Goal: Task Accomplishment & Management: Manage account settings

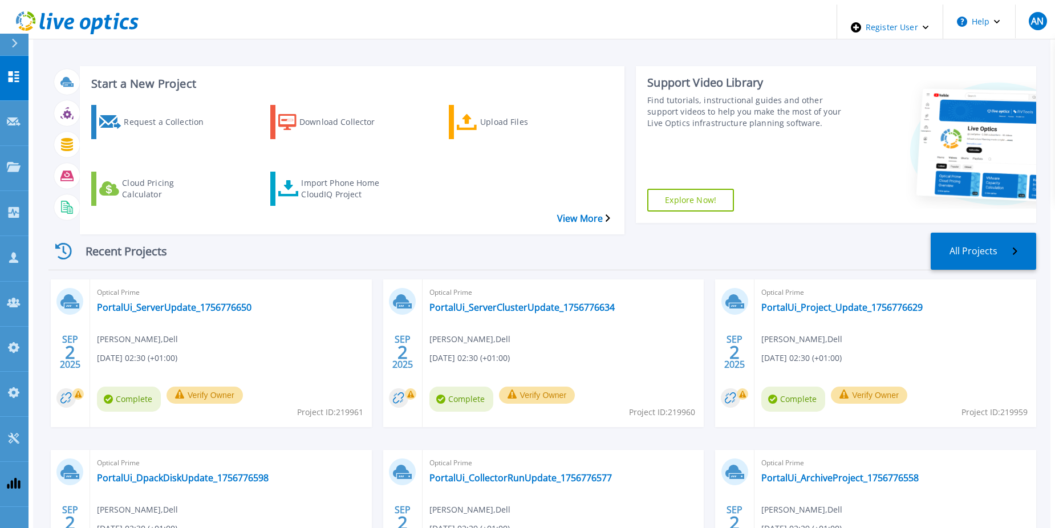
click at [311, 233] on div "Recent Projects All Projects" at bounding box center [541, 252] width 987 height 38
drag, startPoint x: 287, startPoint y: 221, endPoint x: 224, endPoint y: 204, distance: 65.5
click at [224, 223] on div "Recent Projects All Projects SEP 2 2025 Optical Prime PortalUi_ServerUpdate_175…" at bounding box center [541, 426] width 987 height 406
click at [375, 233] on div "Recent Projects All Projects" at bounding box center [541, 252] width 987 height 38
click at [136, 302] on link "PortalUi_ServerUpdate_1756776650" at bounding box center [174, 307] width 154 height 11
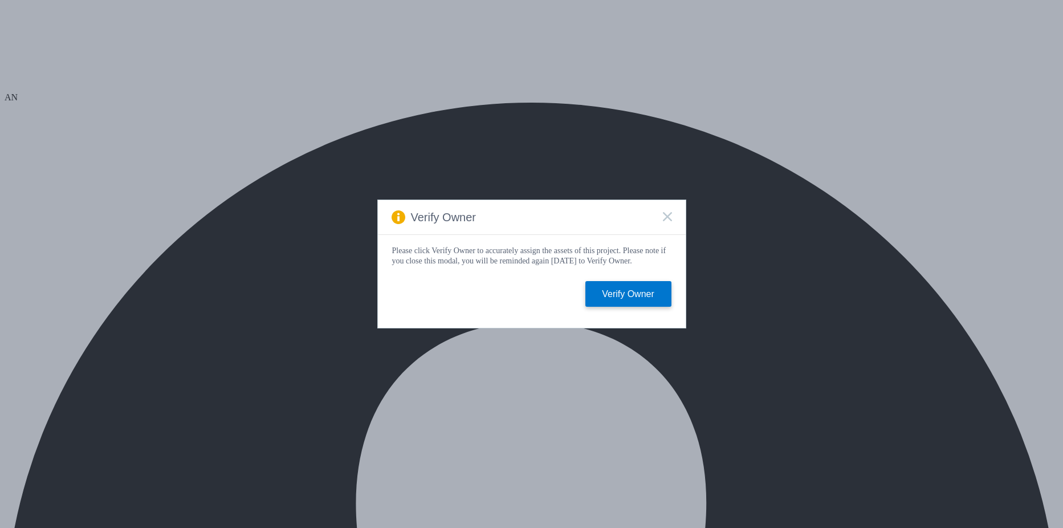
click at [669, 215] on rect at bounding box center [667, 216] width 10 height 10
select select "USD"
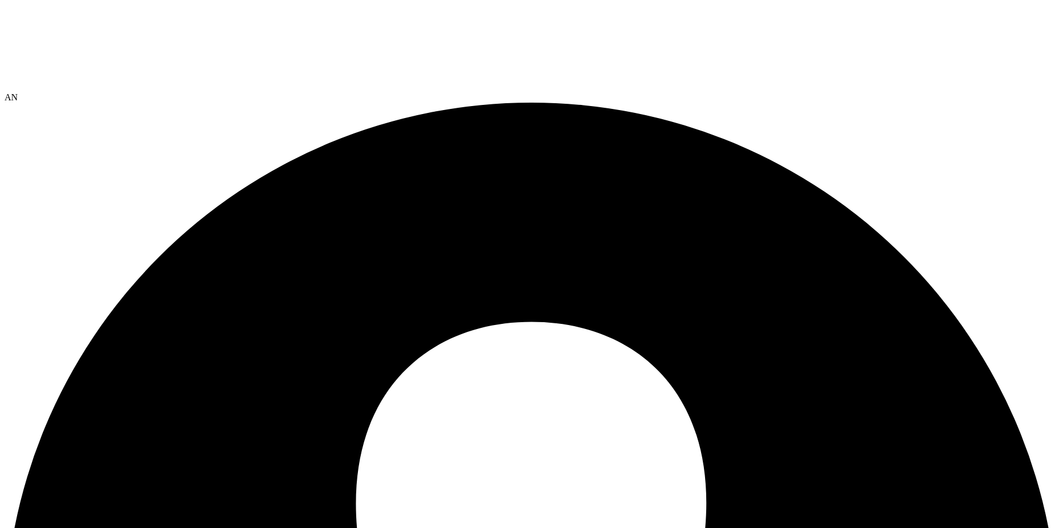
type input "Test Anon"
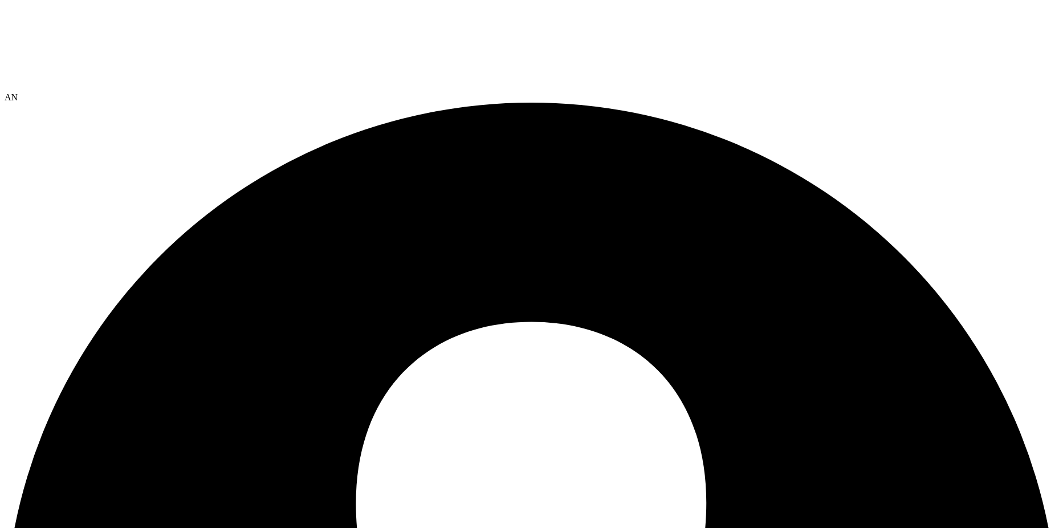
type input "test anon"
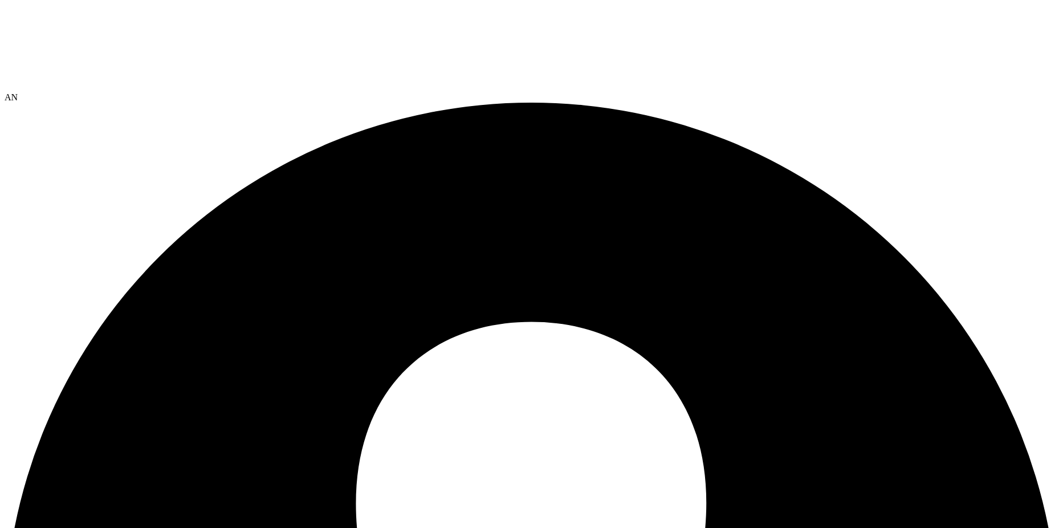
drag, startPoint x: 164, startPoint y: 2, endPoint x: 54, endPoint y: 19, distance: 111.4
click at [54, 19] on icon at bounding box center [90, 48] width 171 height 86
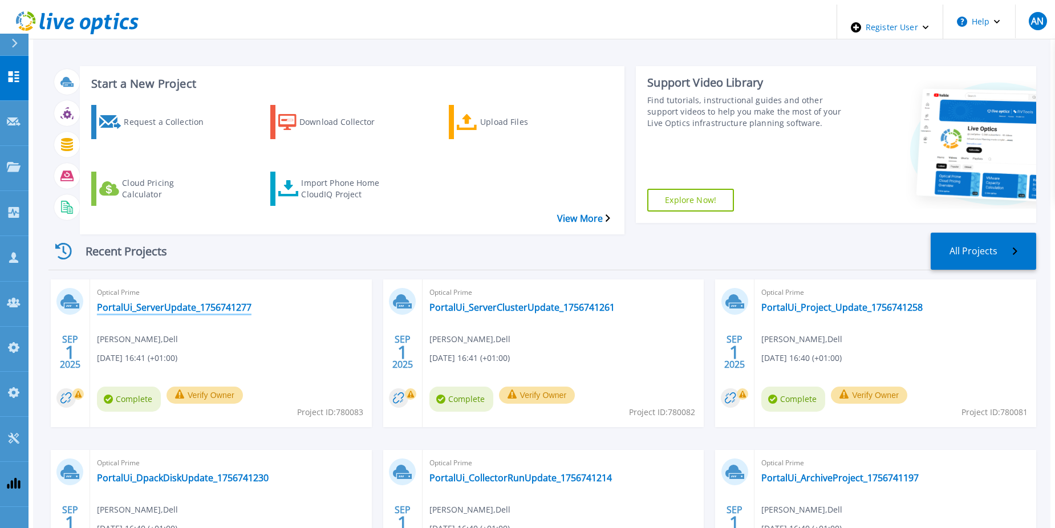
click at [216, 302] on link "PortalUi_ServerUpdate_1756741277" at bounding box center [174, 307] width 154 height 11
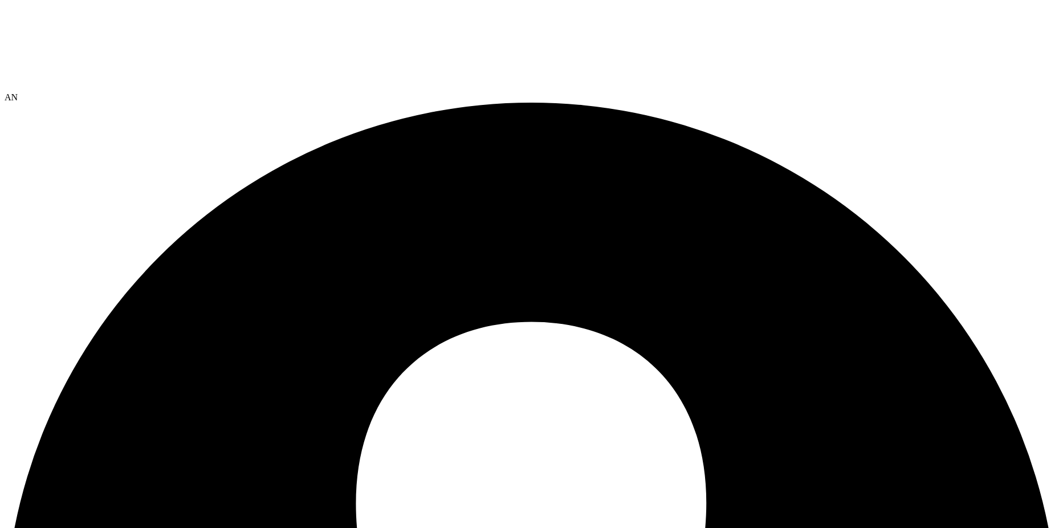
checkbox input "true"
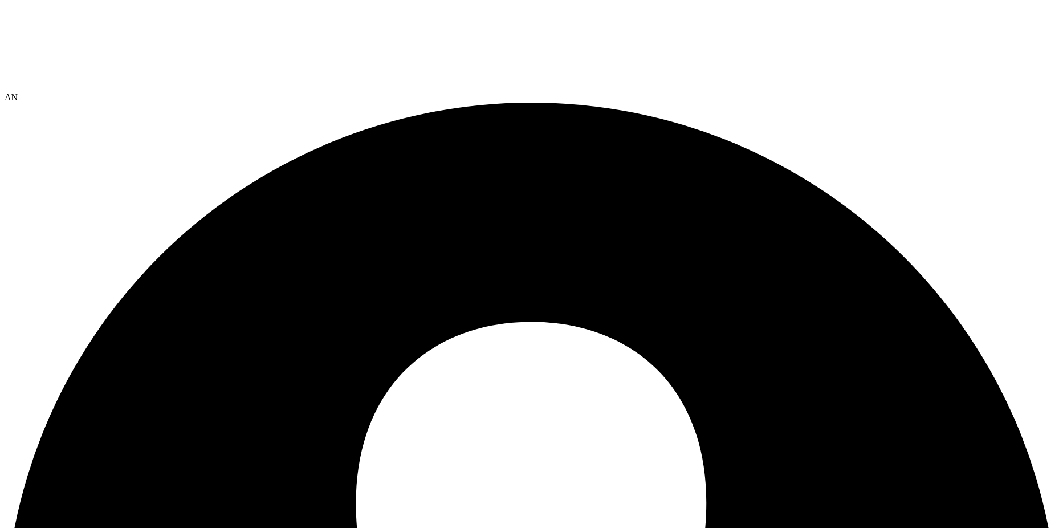
click at [0, 0] on link "Copy" at bounding box center [0, 0] width 0 height 0
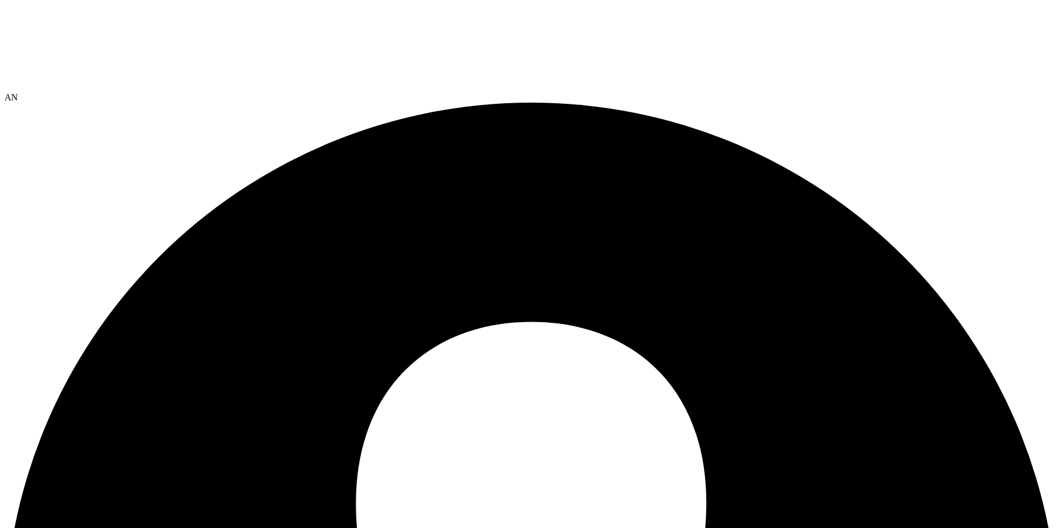
type input "test anon"
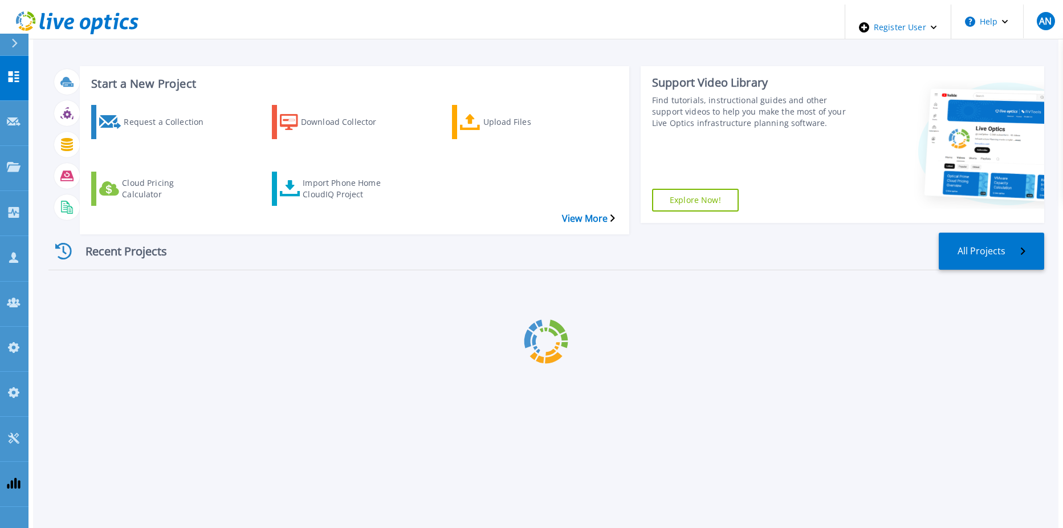
click at [547, 233] on div "Recent Projects All Projects" at bounding box center [546, 252] width 996 height 38
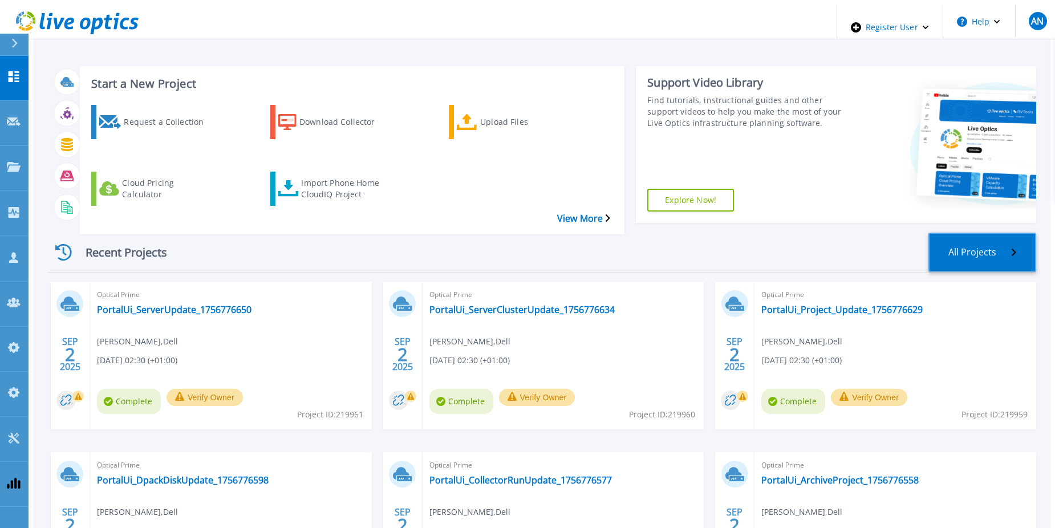
click at [991, 233] on link "All Projects" at bounding box center [982, 252] width 108 height 39
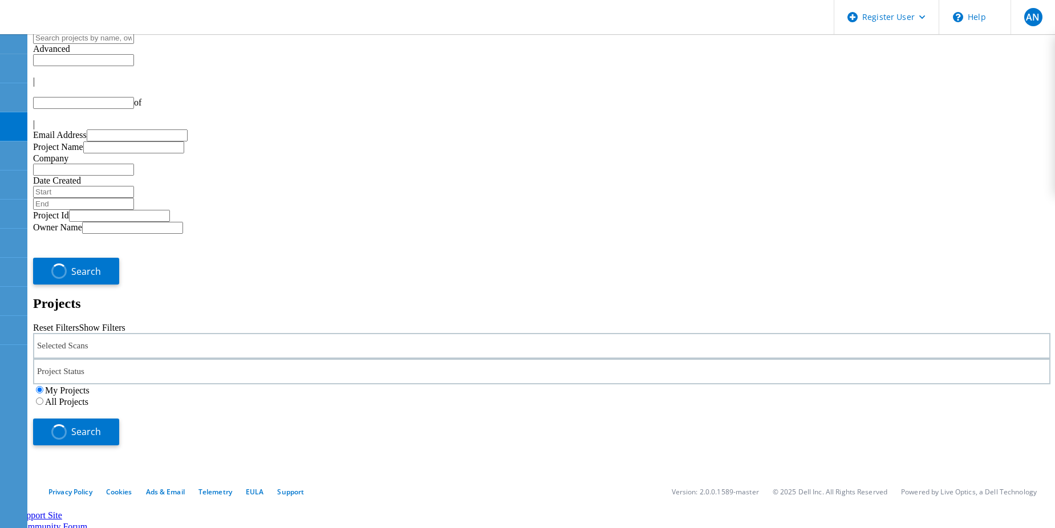
type input "1"
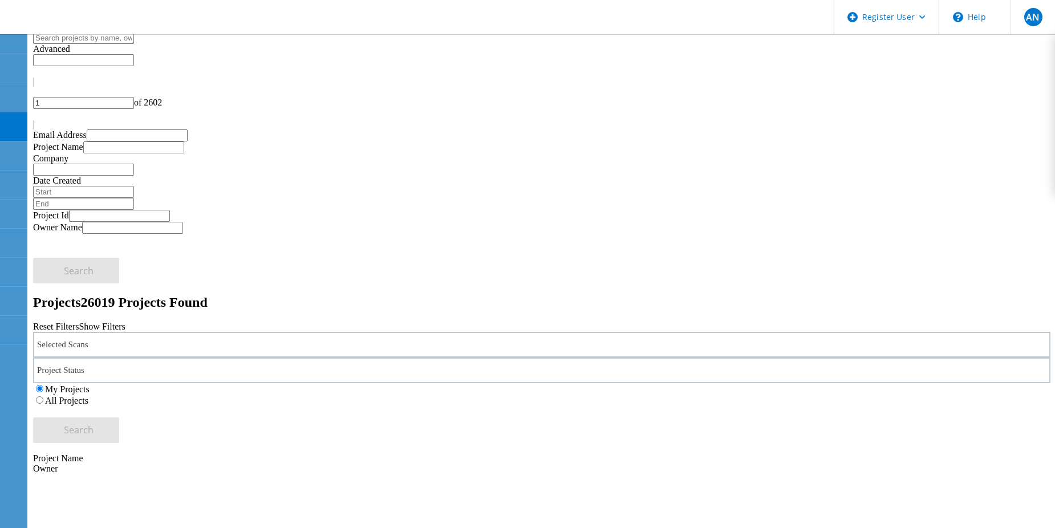
click at [249, 332] on div "Selected Scans" at bounding box center [541, 345] width 1017 height 26
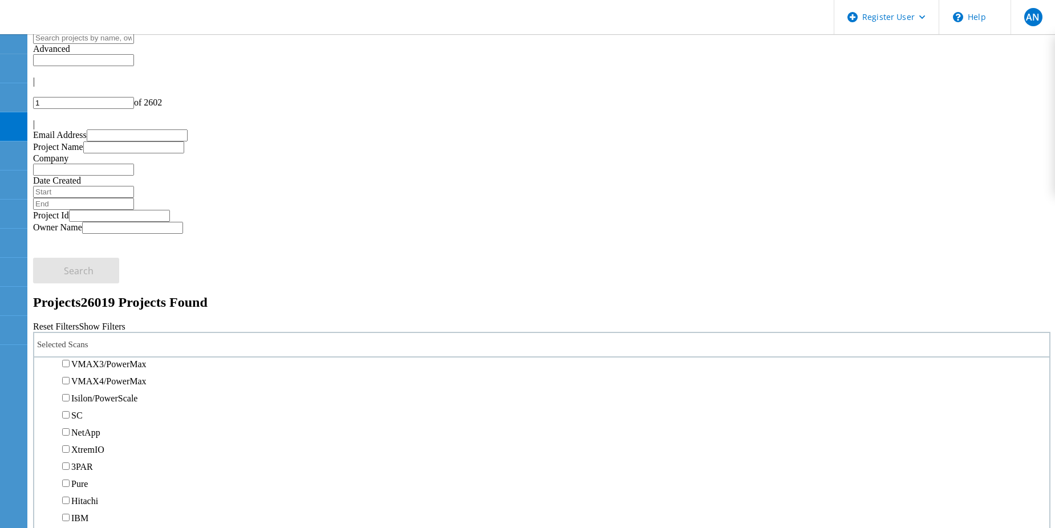
scroll to position [228, 0]
click at [92, 365] on label "Unity" at bounding box center [81, 370] width 21 height 10
click at [70, 365] on input "Unity" at bounding box center [65, 368] width 7 height 7
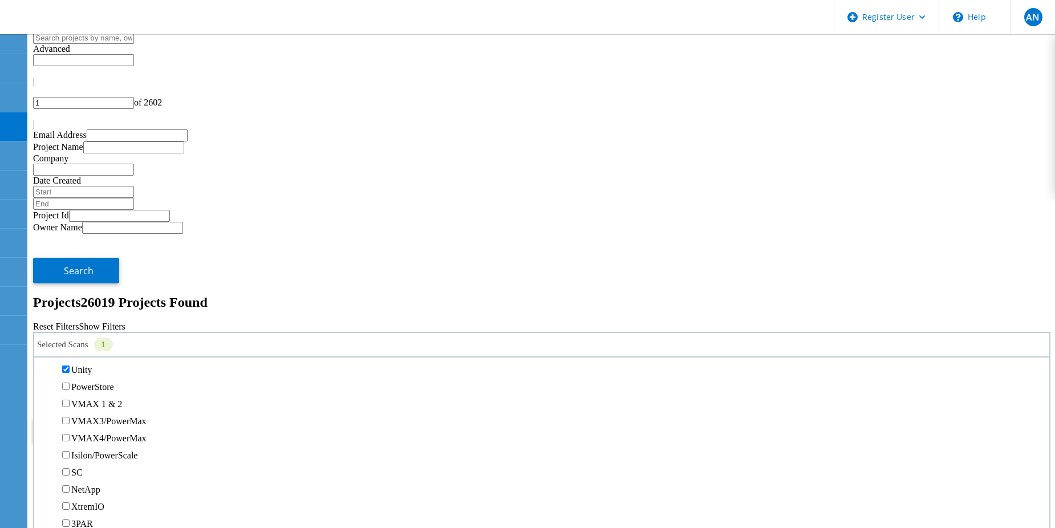
drag, startPoint x: 224, startPoint y: 63, endPoint x: 241, endPoint y: 66, distance: 17.3
click at [134, 44] on input "text" at bounding box center [83, 38] width 101 height 12
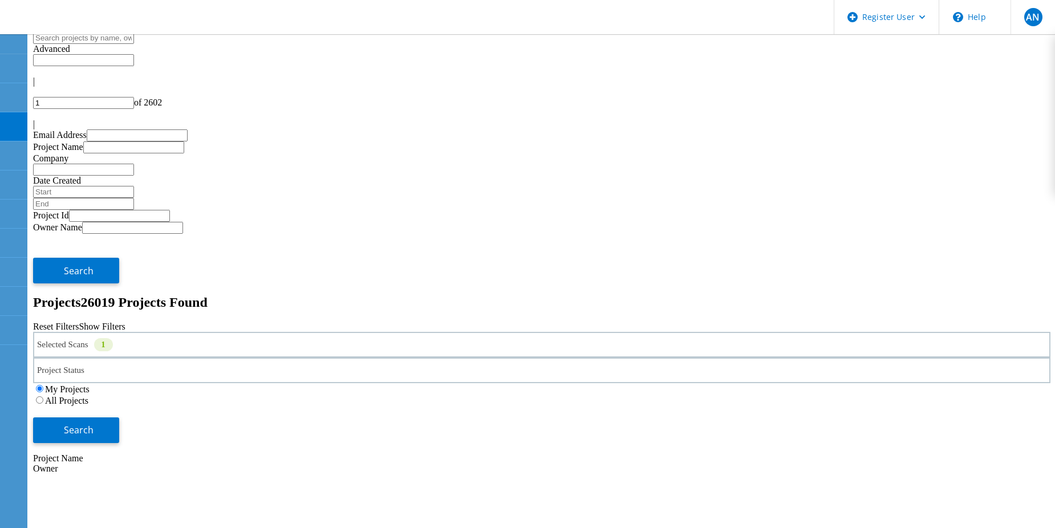
click at [633, 295] on div "Projects 26019 Projects Found Reset Filters Show Filters" at bounding box center [541, 313] width 1017 height 37
click at [119, 417] on button "Search" at bounding box center [76, 430] width 86 height 26
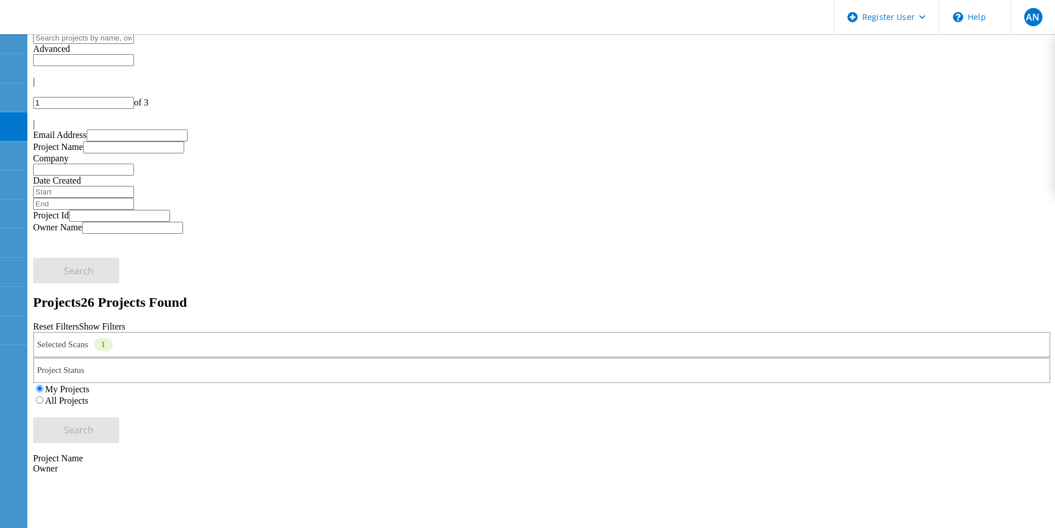
click at [449, 295] on h2 "Projects 26 Projects Found" at bounding box center [541, 302] width 1017 height 15
click at [574, 357] on div "Project Status In Progress Complete Published Anonymous Archived Error" at bounding box center [541, 370] width 1017 height 26
click at [597, 332] on div "Selected Scans 1 Project Status In Progress Complete Published Anonymous Archiv…" at bounding box center [541, 387] width 1017 height 111
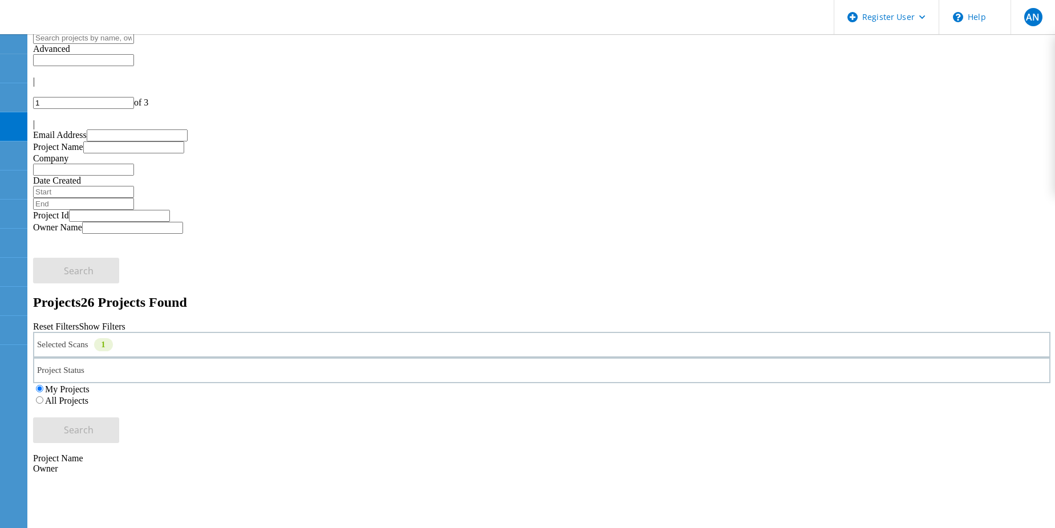
click at [483, 295] on div "Projects 26 Projects Found" at bounding box center [541, 302] width 1017 height 15
click at [316, 332] on div "Selected Scans 1" at bounding box center [541, 345] width 1017 height 26
click at [62, 25] on icon at bounding box center [72, 18] width 123 height 23
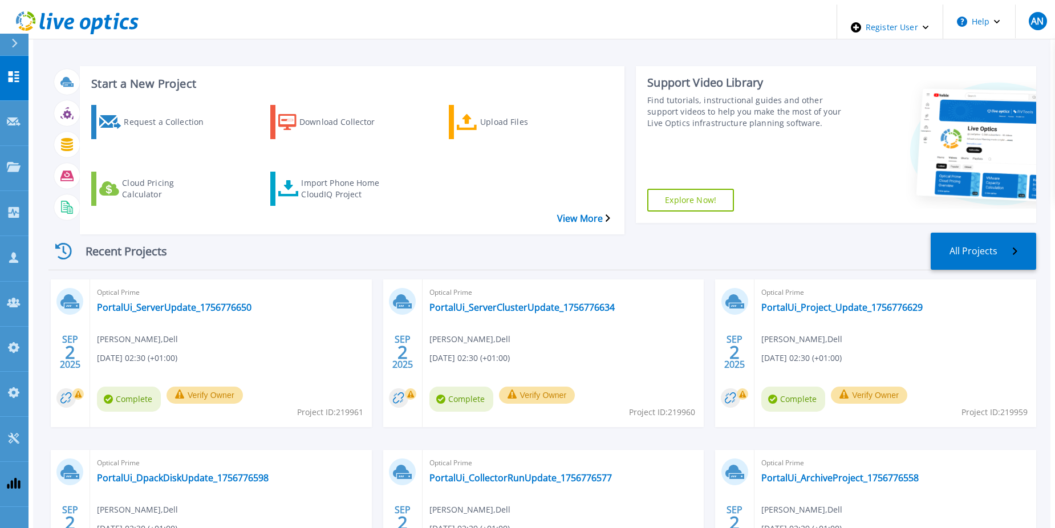
click at [164, 279] on div "Optical Prime PortalUi_ServerUpdate_1756776650 [PERSON_NAME] , Dell [DATE] 02:3…" at bounding box center [231, 353] width 282 height 148
click at [161, 302] on link "PortalUi_ServerUpdate_1756776650" at bounding box center [174, 307] width 154 height 11
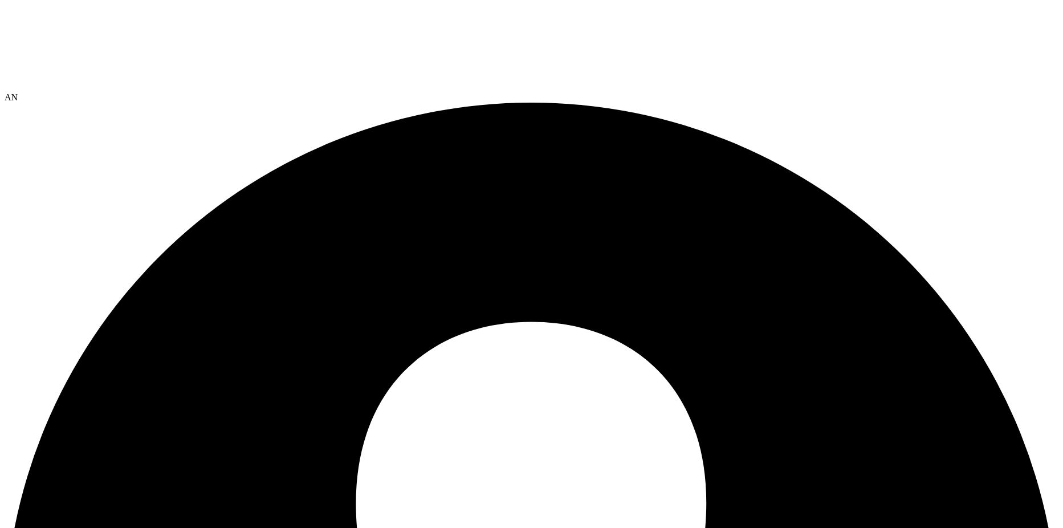
select select "USD"
drag, startPoint x: 394, startPoint y: 158, endPoint x: 394, endPoint y: 141, distance: 17.1
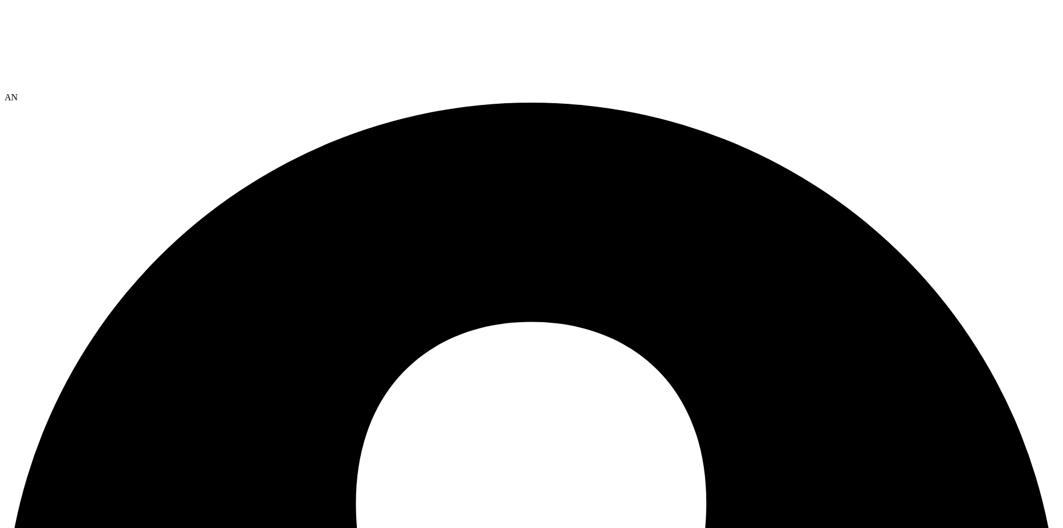
type input "test anon"
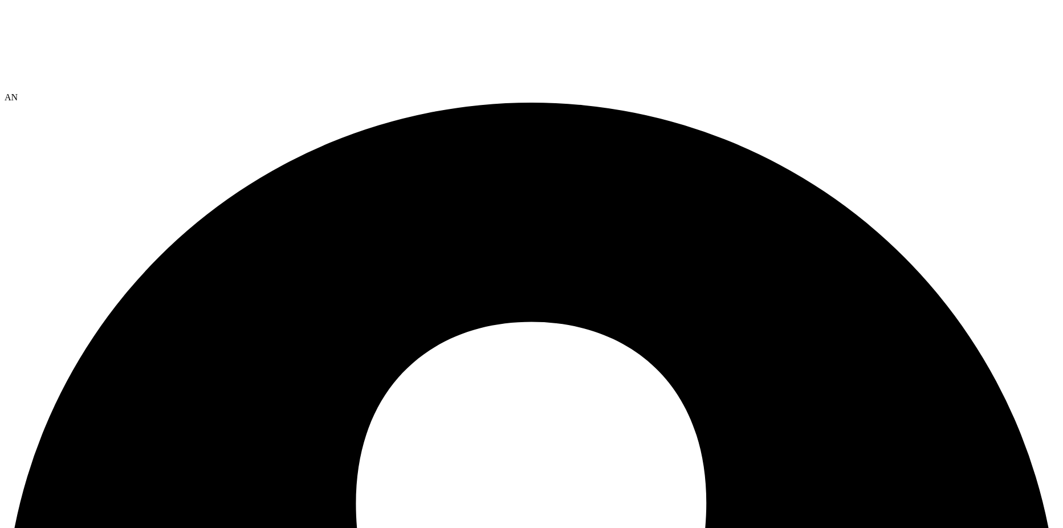
click at [34, 22] on icon at bounding box center [90, 48] width 171 height 86
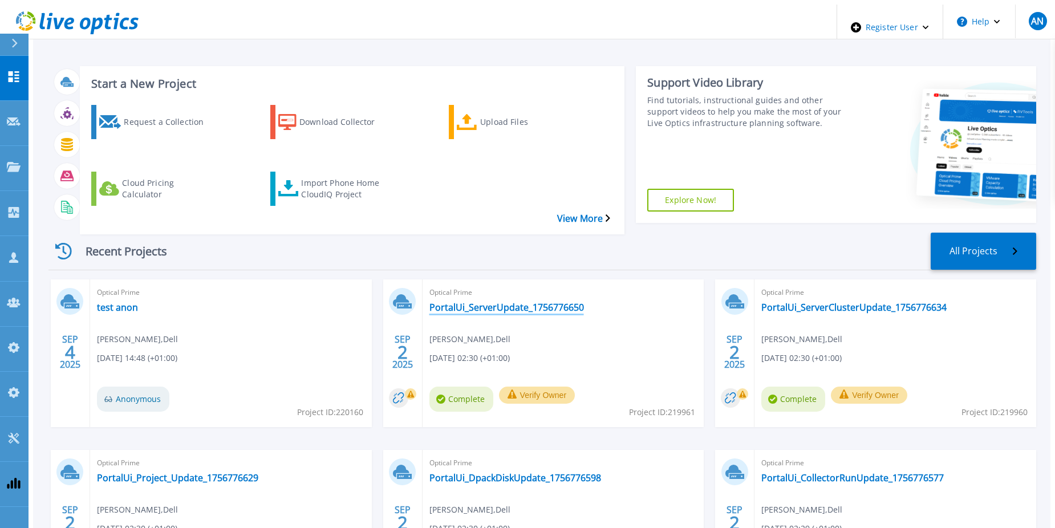
click at [529, 302] on link "PortalUi_ServerUpdate_1756776650" at bounding box center [506, 307] width 154 height 11
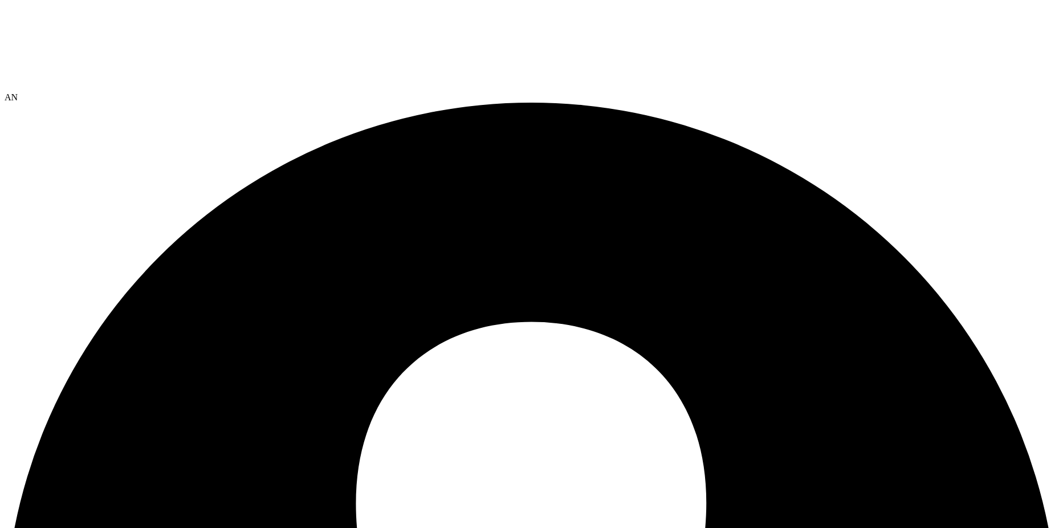
select select "USD"
type input "test publish"
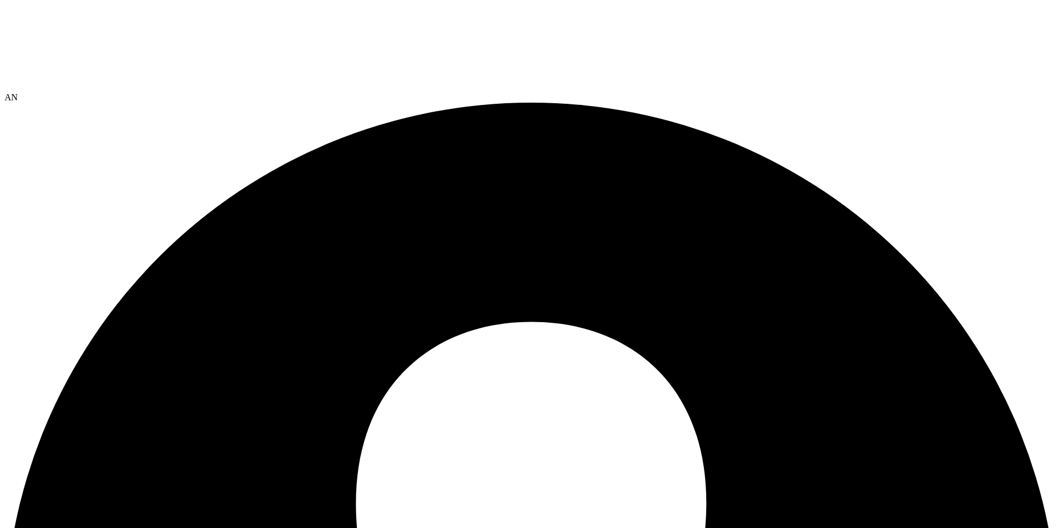
click at [83, 19] on icon at bounding box center [90, 48] width 171 height 86
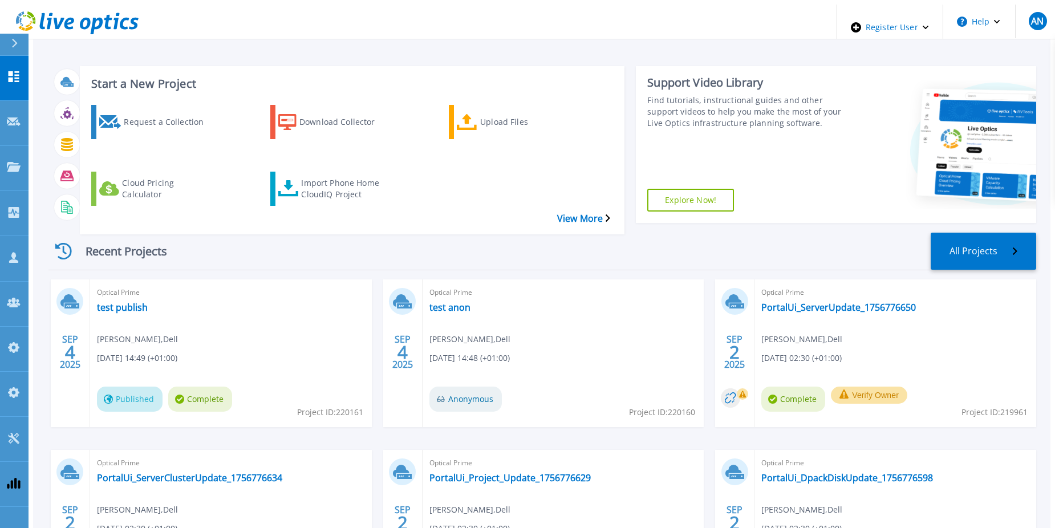
click at [258, 223] on div "Recent Projects All Projects SEP 4 2025 Optical Prime test publish Anthony Nyha…" at bounding box center [541, 426] width 987 height 406
click at [186, 233] on div "Recent Projects All Projects" at bounding box center [541, 252] width 987 height 38
click at [542, 233] on div "Recent Projects All Projects" at bounding box center [541, 252] width 987 height 38
click at [546, 233] on div "Recent Projects All Projects" at bounding box center [541, 252] width 987 height 38
click at [6, 236] on link "Customers Customers" at bounding box center [14, 258] width 29 height 45
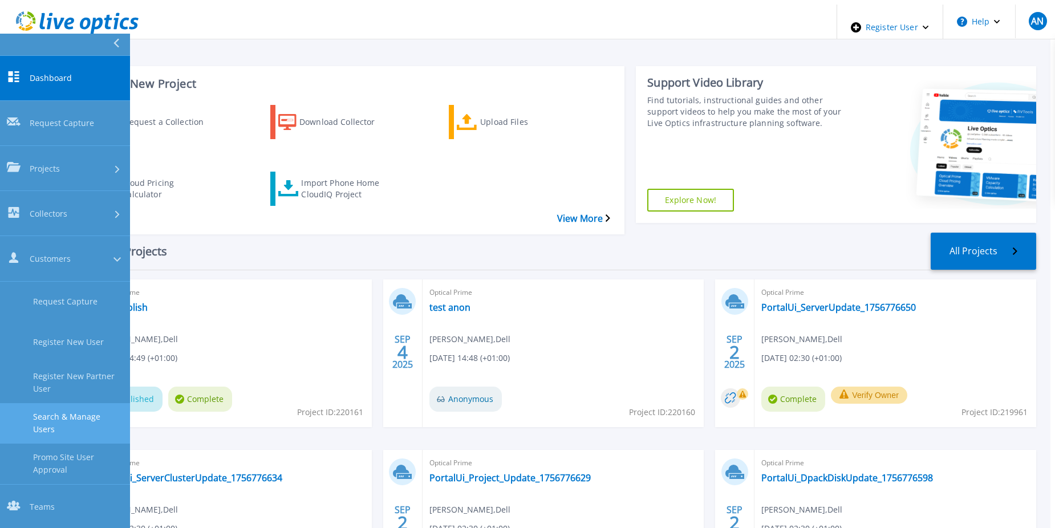
click at [84, 403] on link "Search & Manage Users" at bounding box center [65, 423] width 130 height 40
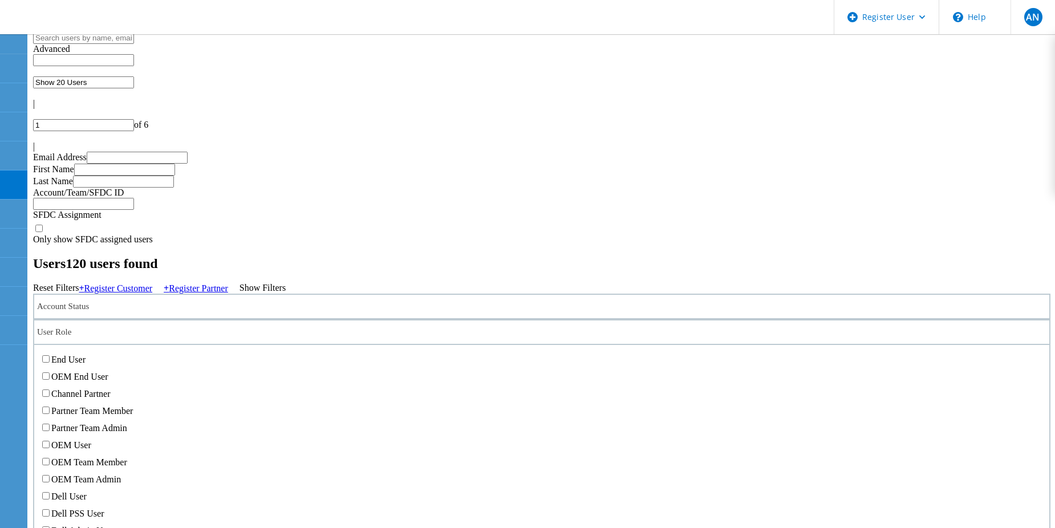
click at [393, 319] on div "User Role" at bounding box center [541, 332] width 1017 height 26
click at [87, 491] on label "Dell User" at bounding box center [68, 496] width 35 height 10
click at [50, 492] on input "Dell User" at bounding box center [45, 495] width 7 height 7
click at [113, 526] on label "Dell Admin User" at bounding box center [82, 531] width 62 height 10
click at [50, 526] on input "Dell Admin User" at bounding box center [45, 529] width 7 height 7
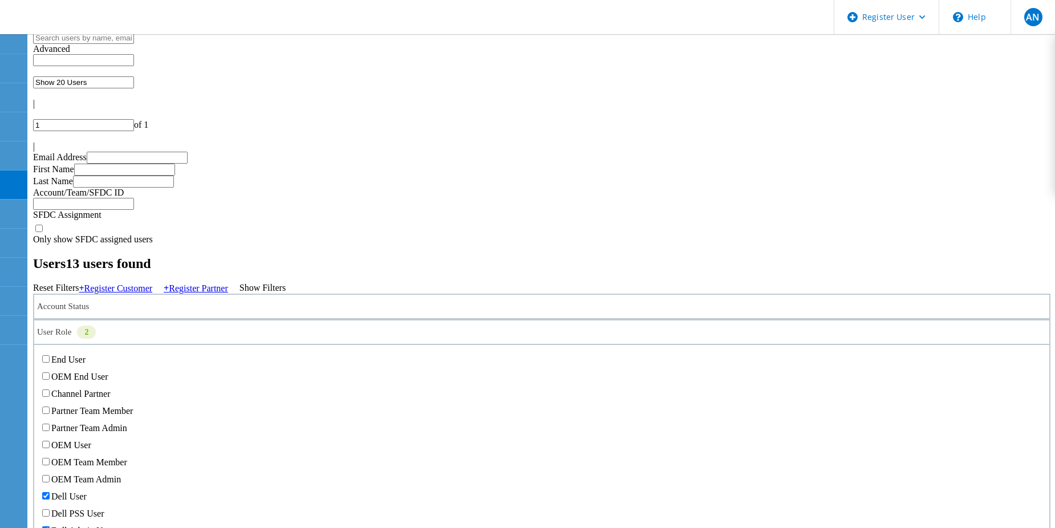
click at [104, 509] on label "Dell PSS User" at bounding box center [77, 514] width 52 height 10
click at [50, 509] on input "Dell PSS User" at bounding box center [45, 512] width 7 height 7
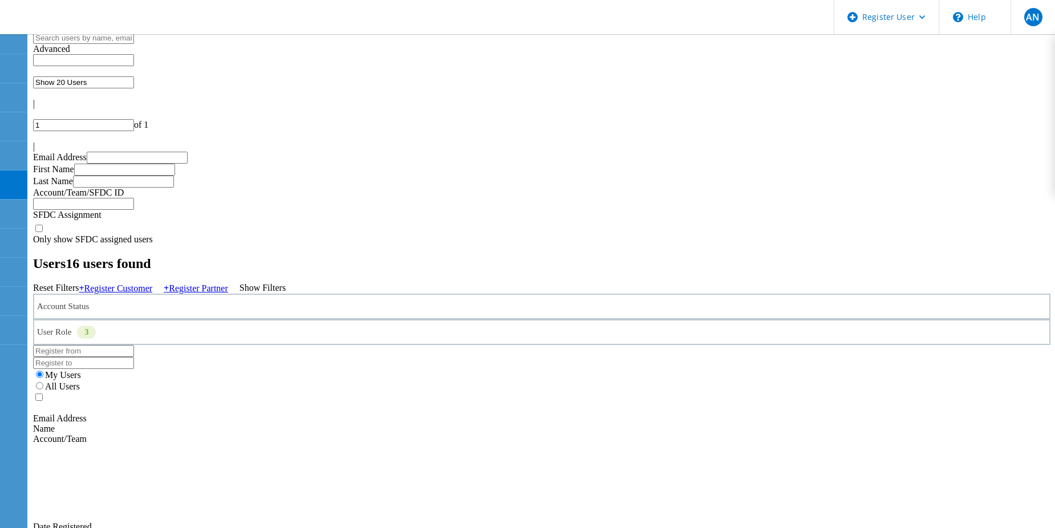
click at [384, 256] on h2 "Users 16 users found" at bounding box center [541, 263] width 1017 height 15
click at [932, 369] on div "My Users All Users" at bounding box center [541, 380] width 1017 height 23
click at [876, 380] on div "All Users" at bounding box center [541, 385] width 1017 height 11
click at [80, 381] on label "All Users" at bounding box center [62, 386] width 35 height 10
click at [43, 382] on input "All Users" at bounding box center [39, 385] width 7 height 7
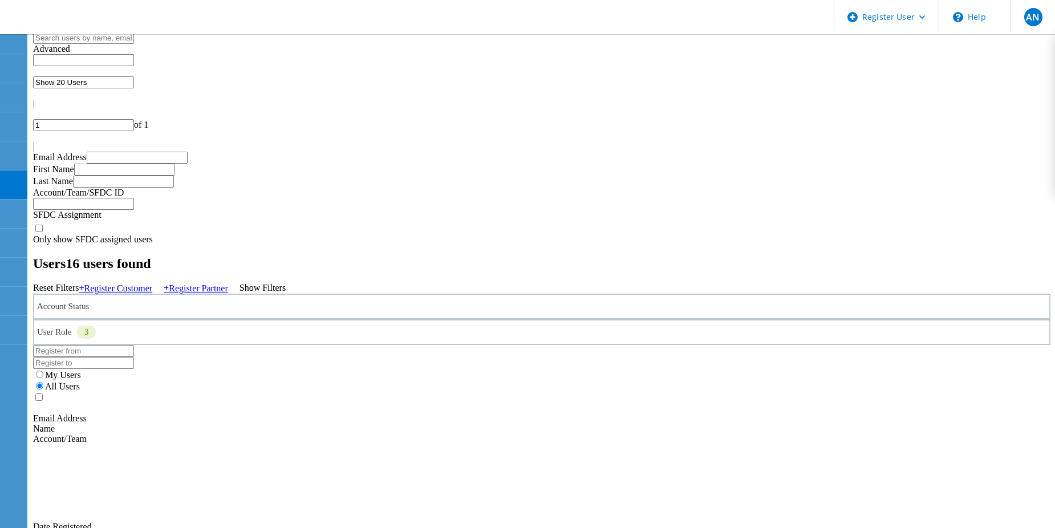
click at [160, 256] on h2 "Users 379 users found" at bounding box center [541, 263] width 1017 height 15
